Goal: Task Accomplishment & Management: Manage account settings

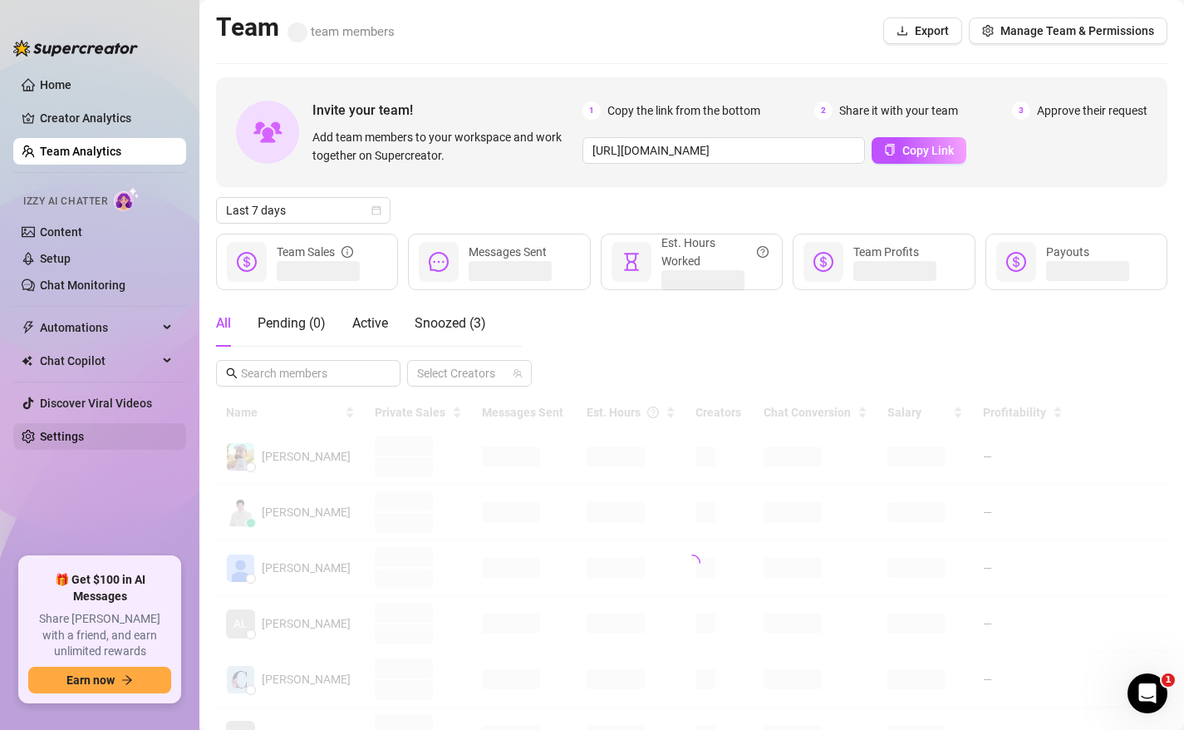
click at [84, 443] on link "Settings" at bounding box center [62, 436] width 44 height 13
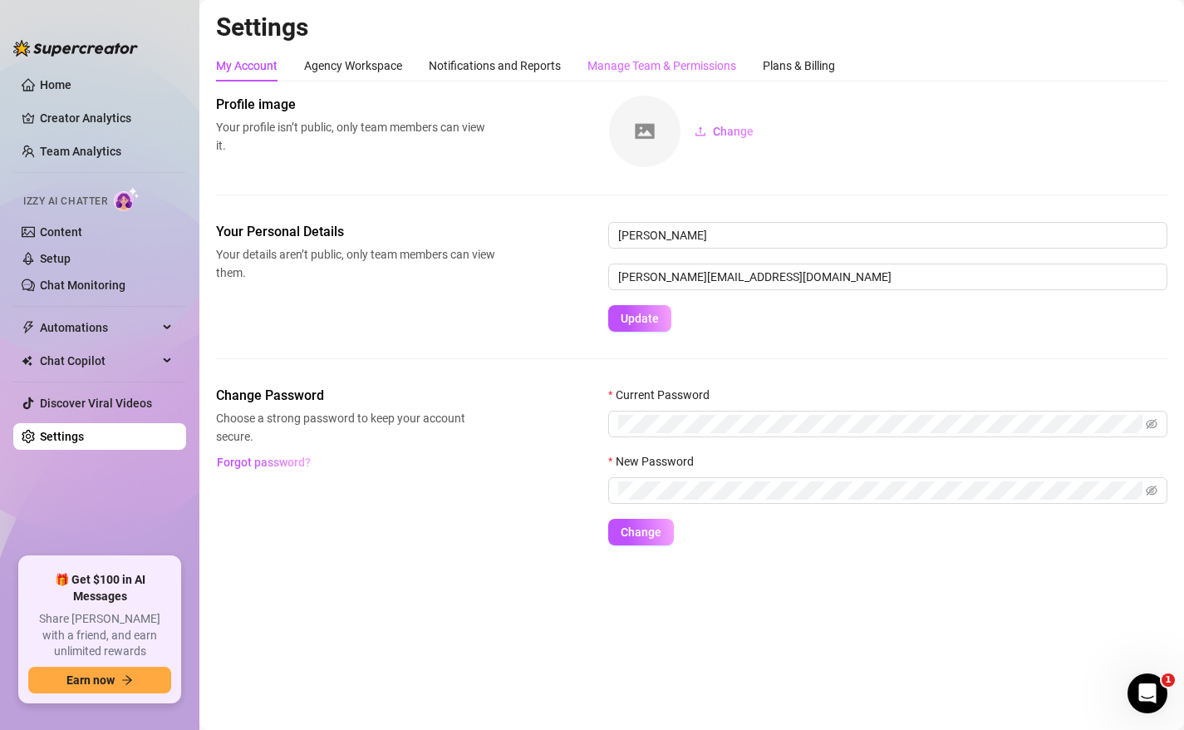
click at [674, 80] on div "Manage Team & Permissions" at bounding box center [662, 66] width 149 height 32
click at [674, 72] on div "Manage Team & Permissions" at bounding box center [662, 66] width 149 height 18
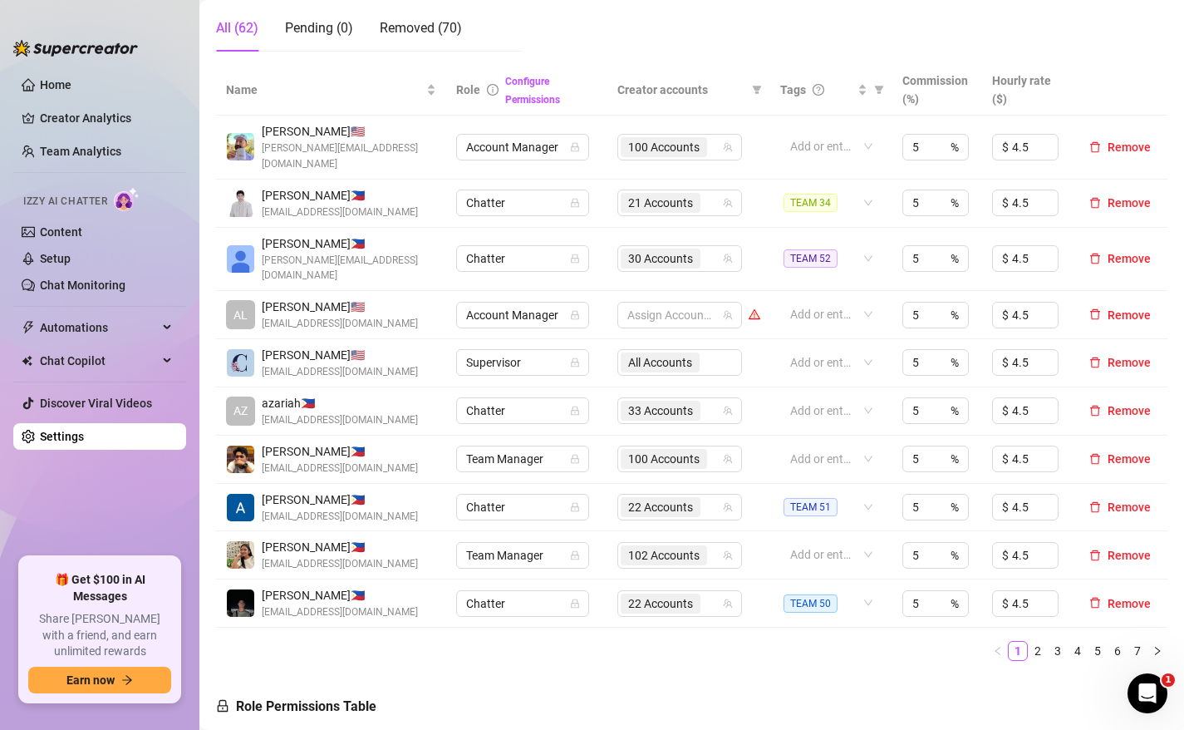
scroll to position [308, 0]
click at [1040, 641] on link "2" at bounding box center [1038, 650] width 18 height 18
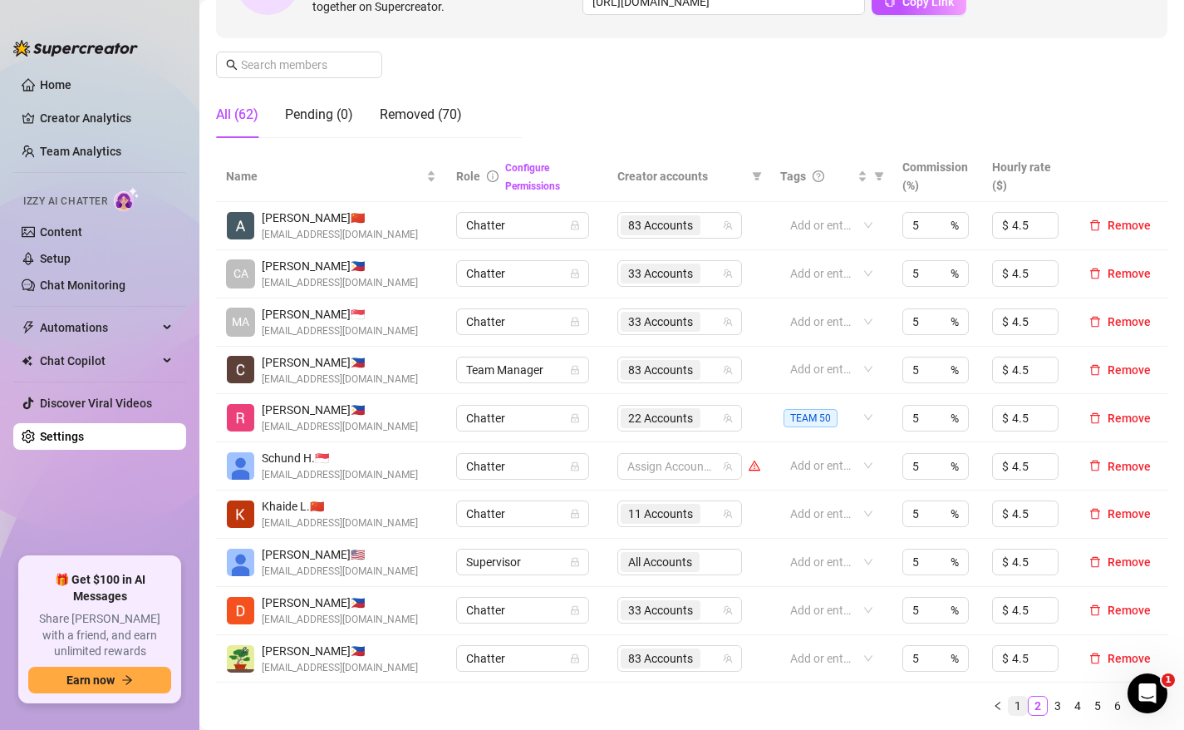
scroll to position [0, 0]
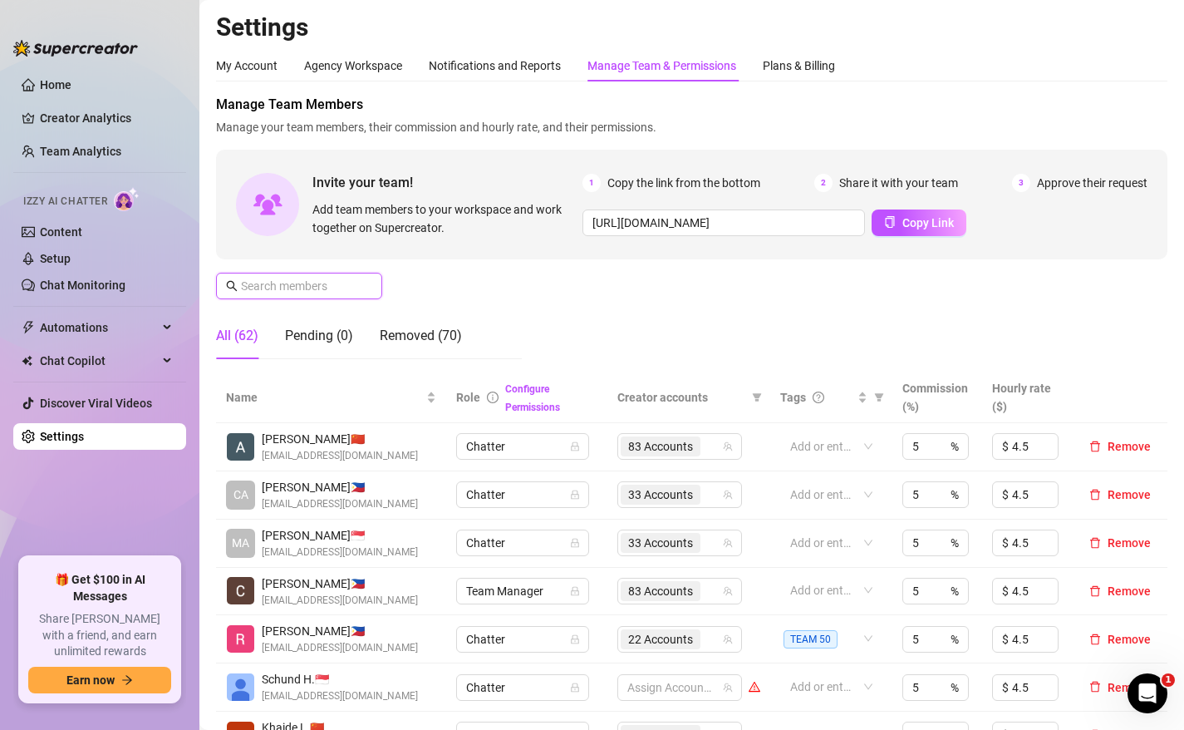
click at [337, 288] on input "text" at bounding box center [300, 286] width 118 height 18
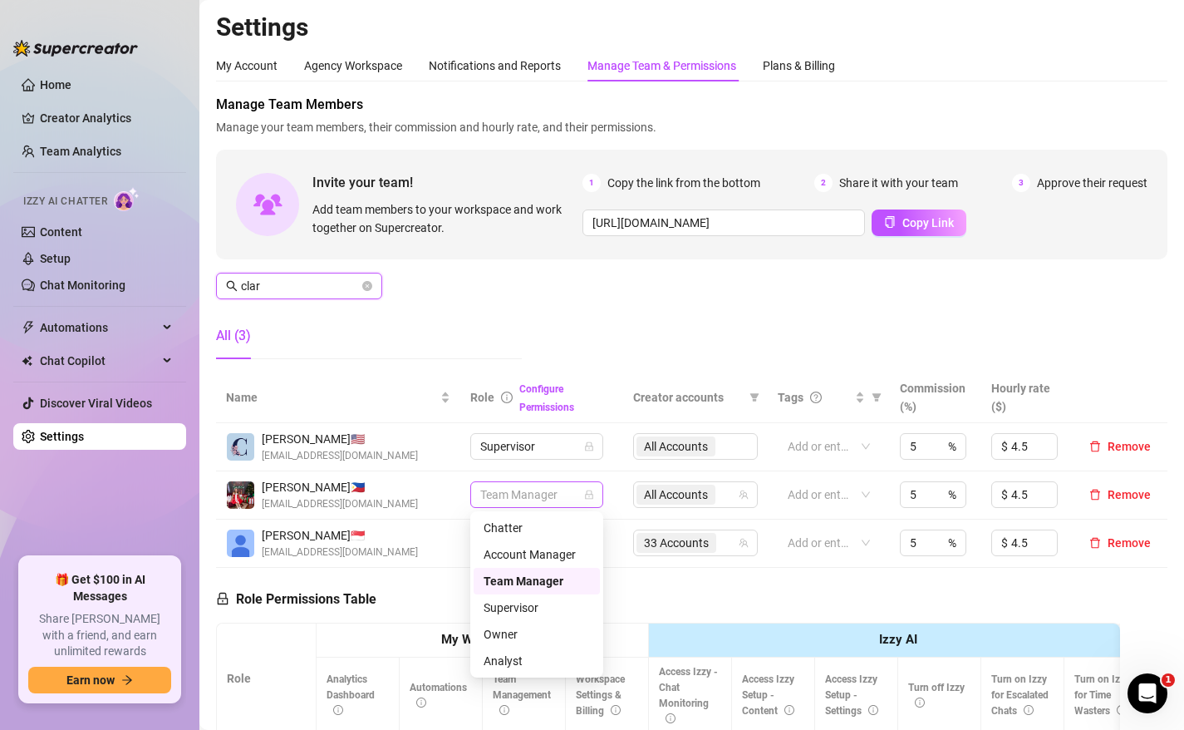
click at [561, 491] on span "Team Manager" at bounding box center [536, 494] width 113 height 25
type input "clar"
click at [524, 602] on div "Supervisor" at bounding box center [537, 607] width 106 height 18
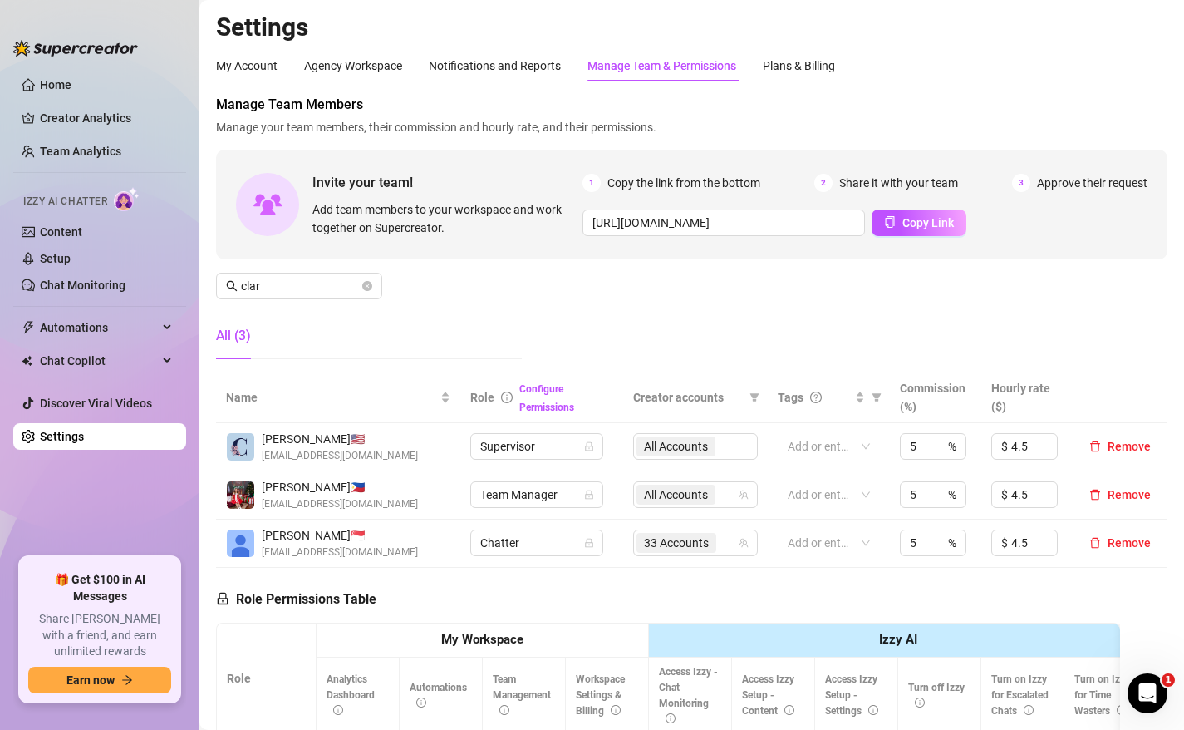
click at [494, 314] on div "All (3)" at bounding box center [369, 335] width 306 height 47
click at [366, 284] on icon "close-circle" at bounding box center [367, 286] width 10 height 10
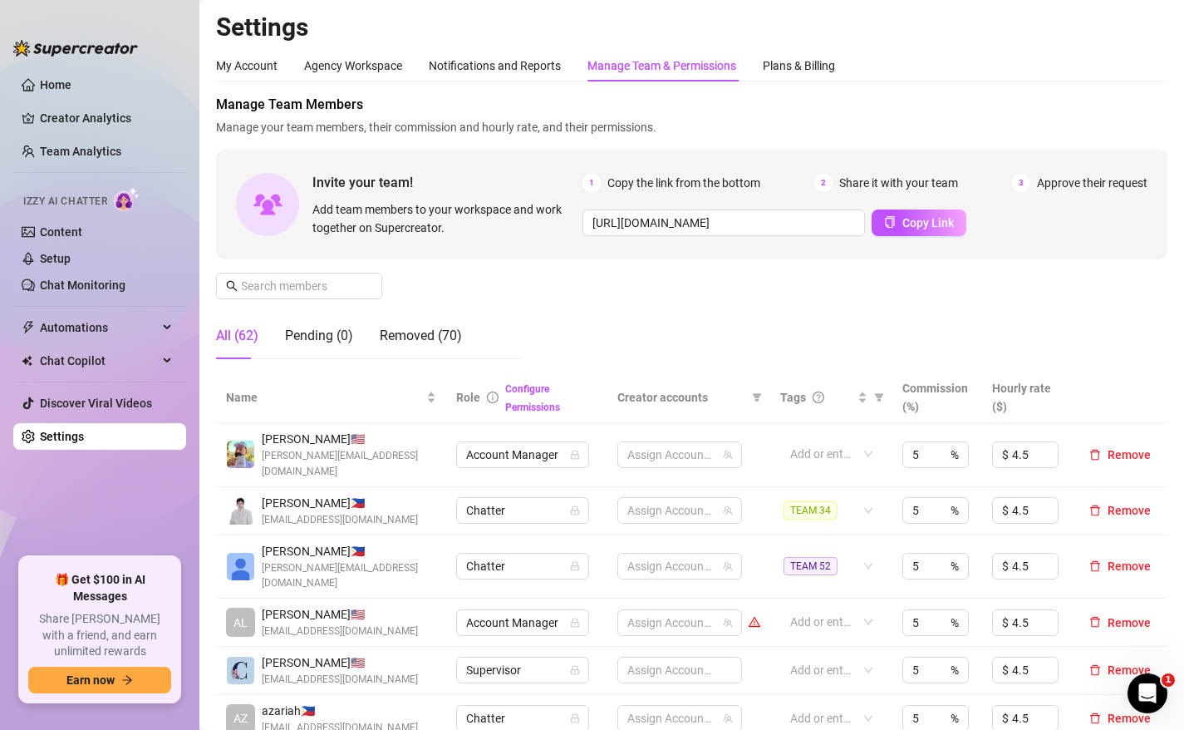
click at [646, 59] on div "Manage Team & Permissions" at bounding box center [662, 66] width 149 height 18
click at [293, 284] on input "text" at bounding box center [300, 286] width 118 height 18
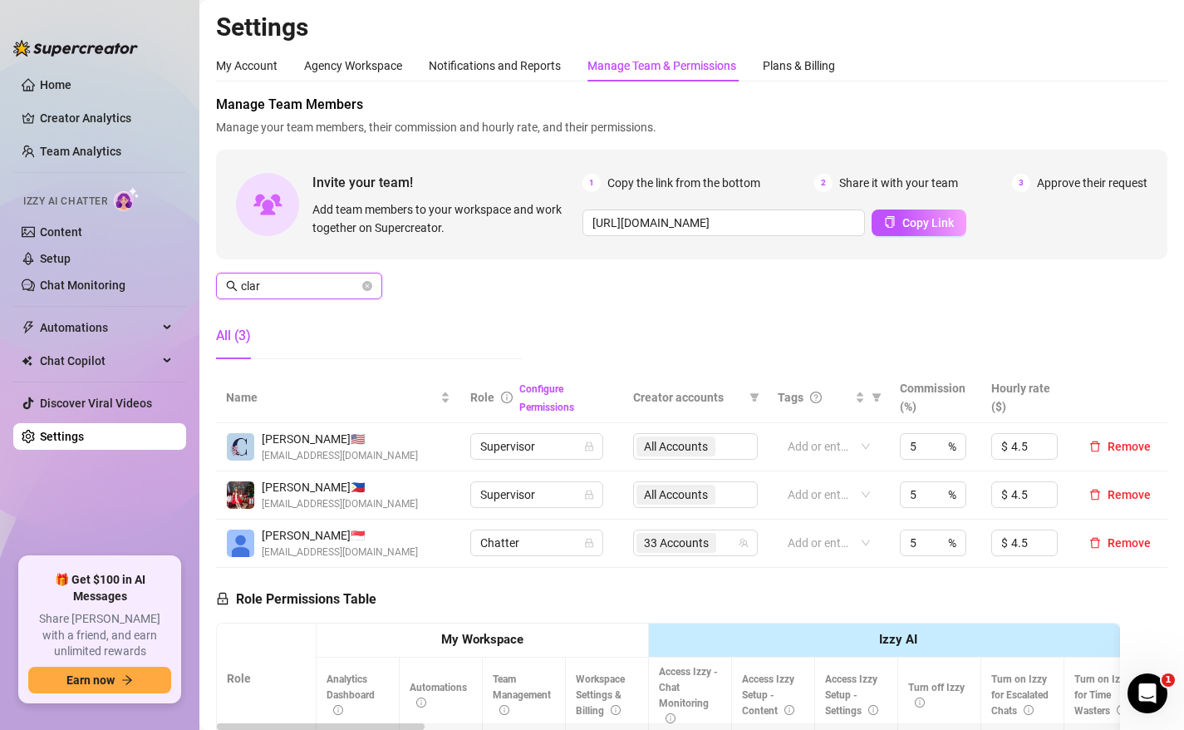
type input "clar"
click at [115, 106] on link "Creator Analytics" at bounding box center [106, 118] width 133 height 27
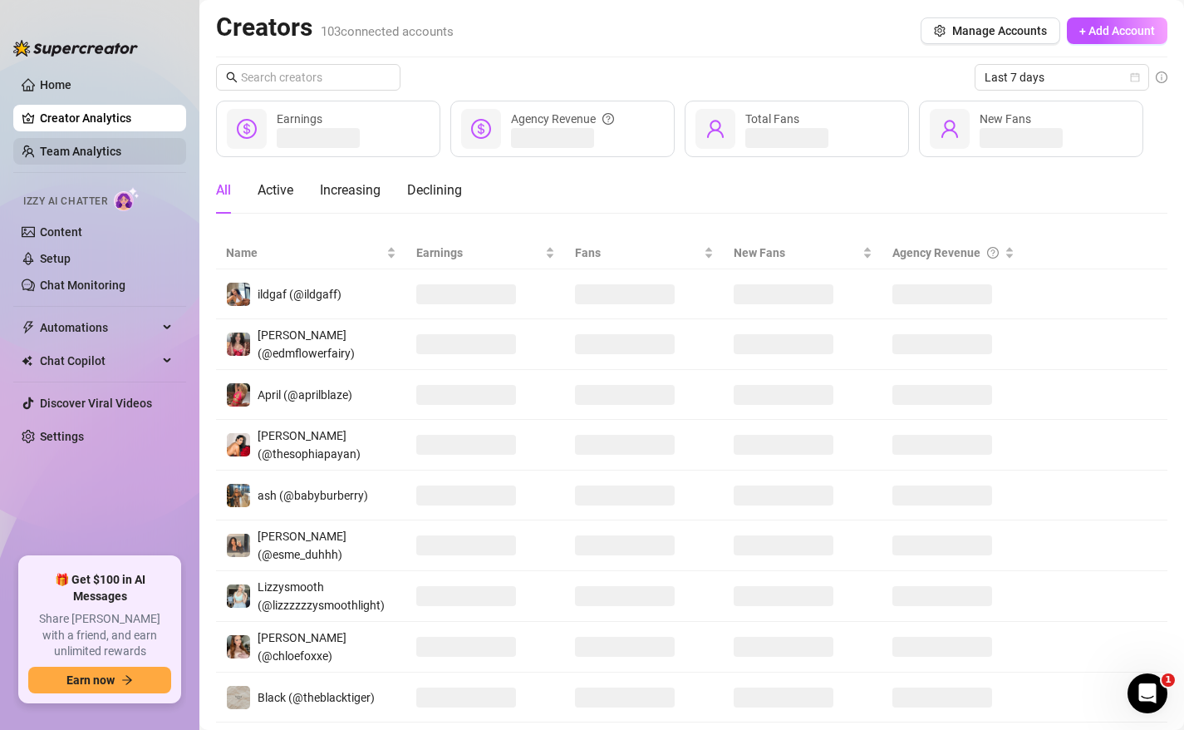
click at [117, 158] on link "Team Analytics" at bounding box center [80, 151] width 81 height 13
